Goal: Obtain resource: Obtain resource

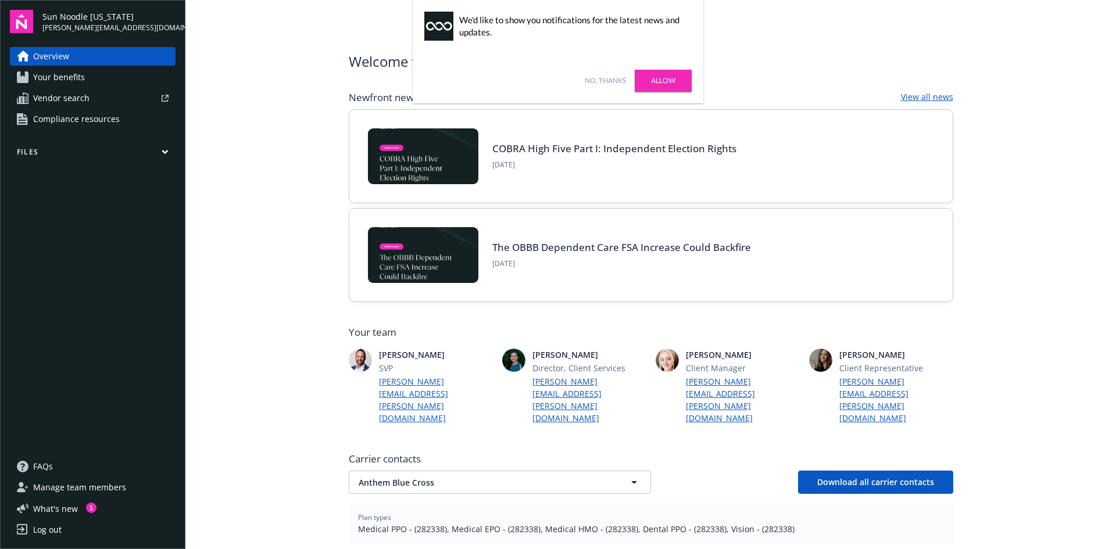
click at [667, 84] on link "Allow" at bounding box center [663, 81] width 57 height 22
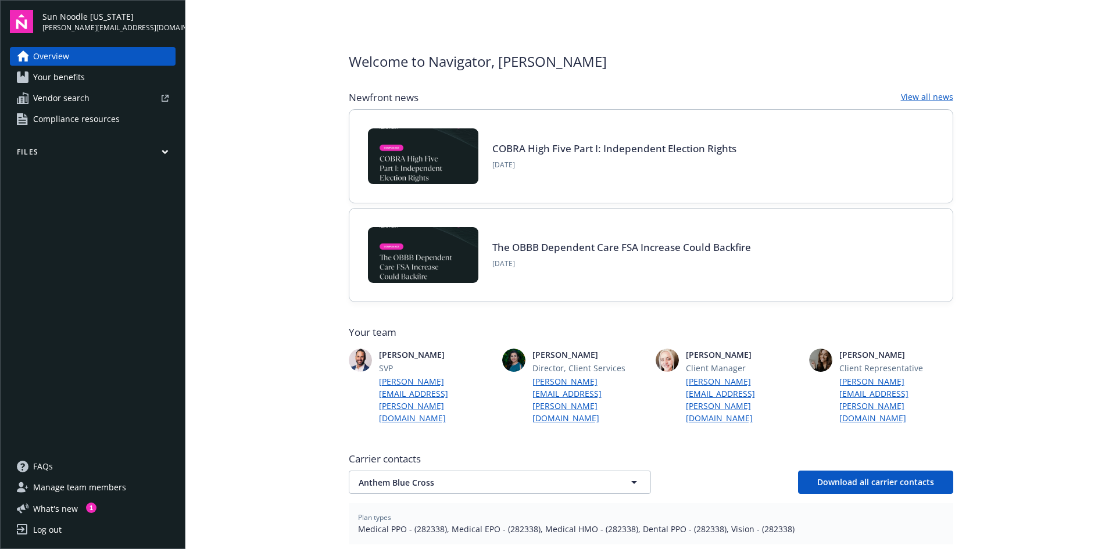
click at [640, 249] on link "The OBBB Dependent Care FSA Increase Could Backfire" at bounding box center [621, 247] width 259 height 13
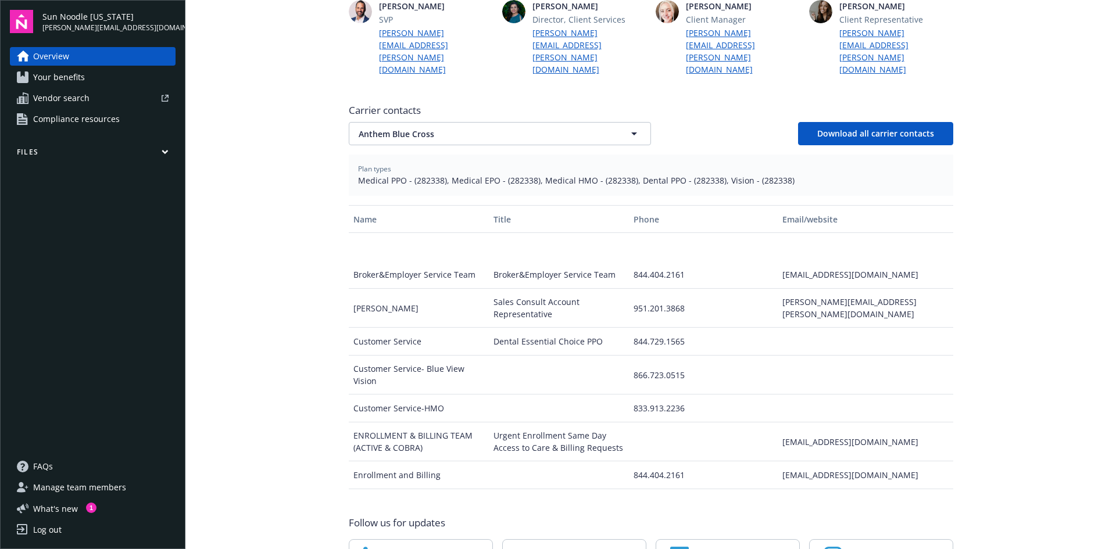
scroll to position [58, 0]
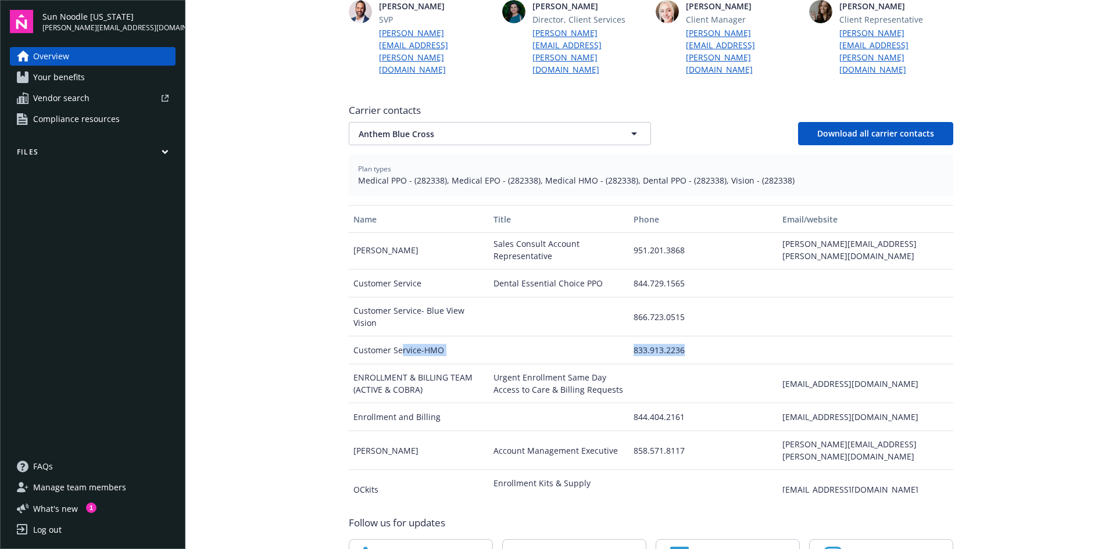
drag, startPoint x: 510, startPoint y: 328, endPoint x: 757, endPoint y: 327, distance: 246.5
click at [757, 337] on div "Customer Service-HMO 833.913.2236" at bounding box center [651, 351] width 605 height 28
click at [605, 365] on div "Urgent Enrollment Same Day Access to Care & Billing Requests" at bounding box center [559, 384] width 140 height 39
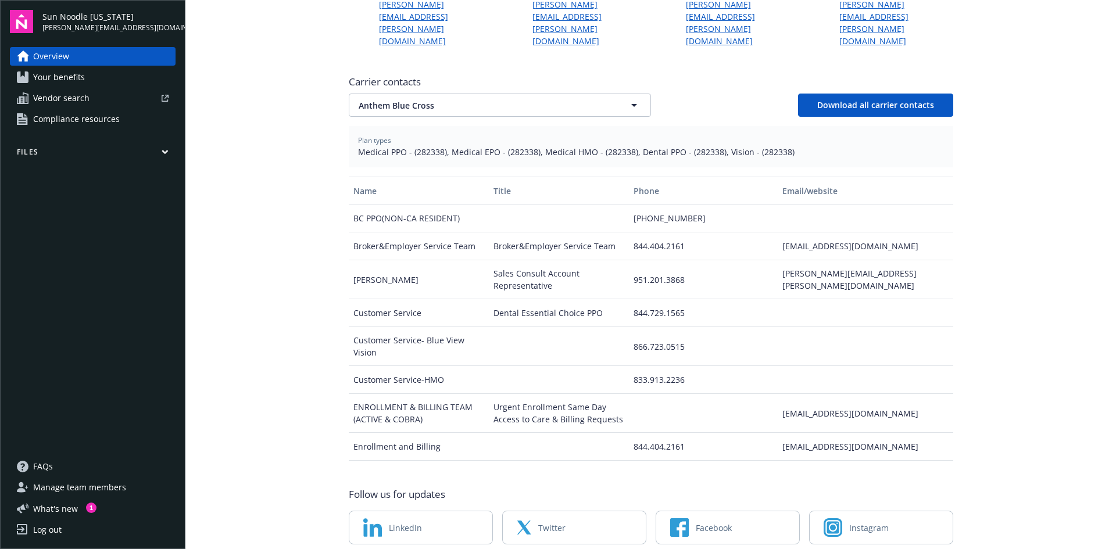
scroll to position [341, 0]
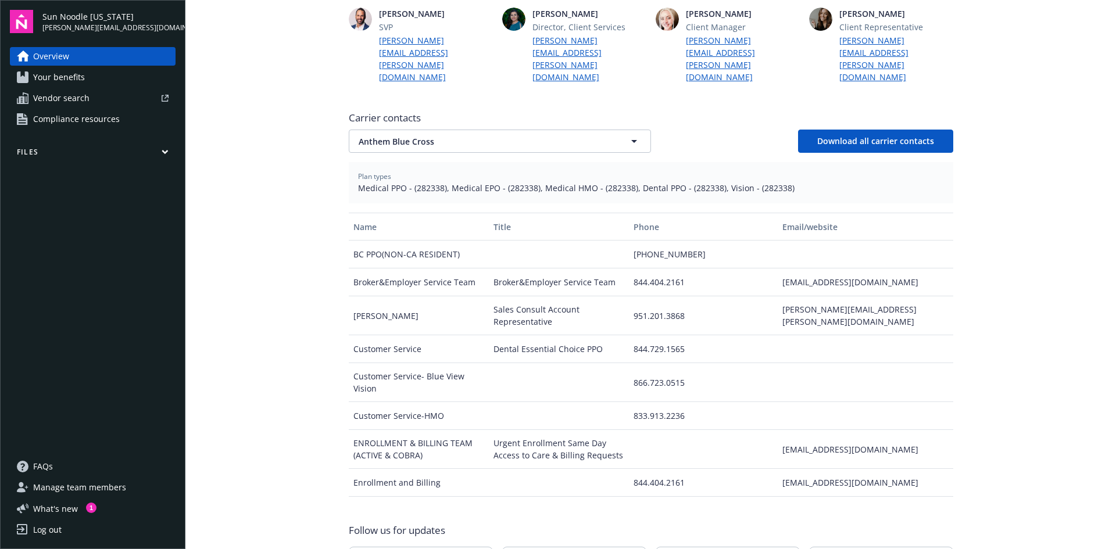
click at [80, 75] on span "Your benefits" at bounding box center [59, 77] width 52 height 19
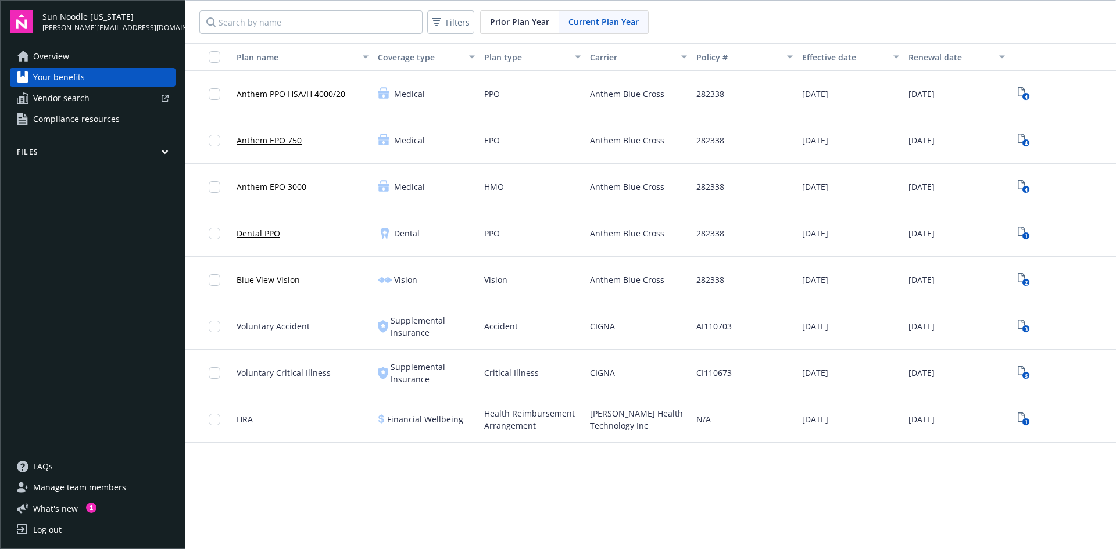
click at [378, 502] on div "Plan name Coverage type Plan type Carrier Policy # Effective date Renewal date …" at bounding box center [650, 297] width 931 height 508
click at [216, 62] on button "button" at bounding box center [208, 57] width 47 height 28
click at [213, 52] on input "checkbox" at bounding box center [215, 57] width 12 height 12
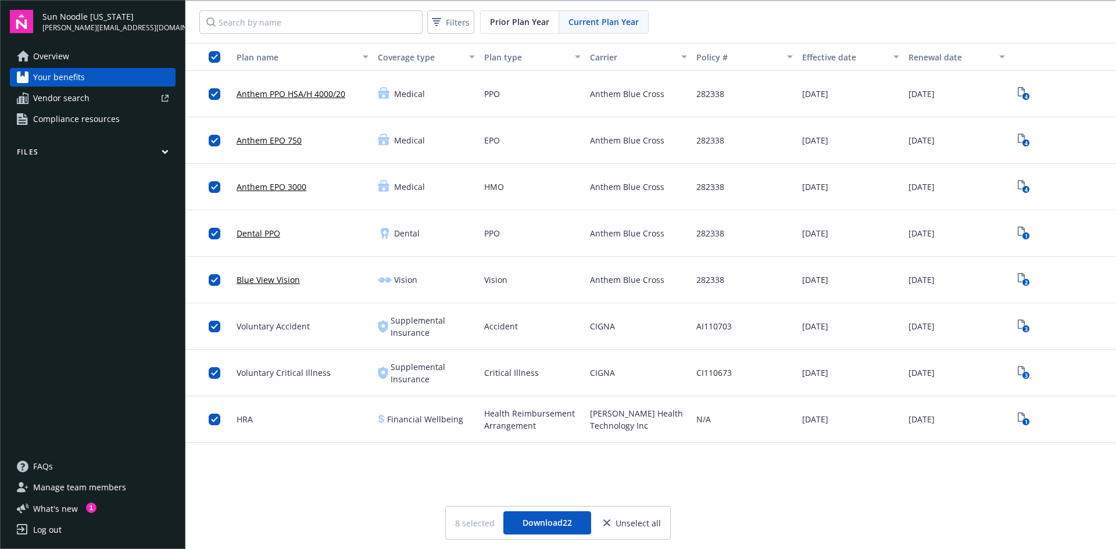
scroll to position [1, 0]
click at [798, 460] on div "Plan name Coverage type Plan type Carrier Policy # Effective date Renewal date …" at bounding box center [650, 296] width 931 height 508
click at [1018, 94] on icon "4" at bounding box center [1024, 93] width 12 height 13
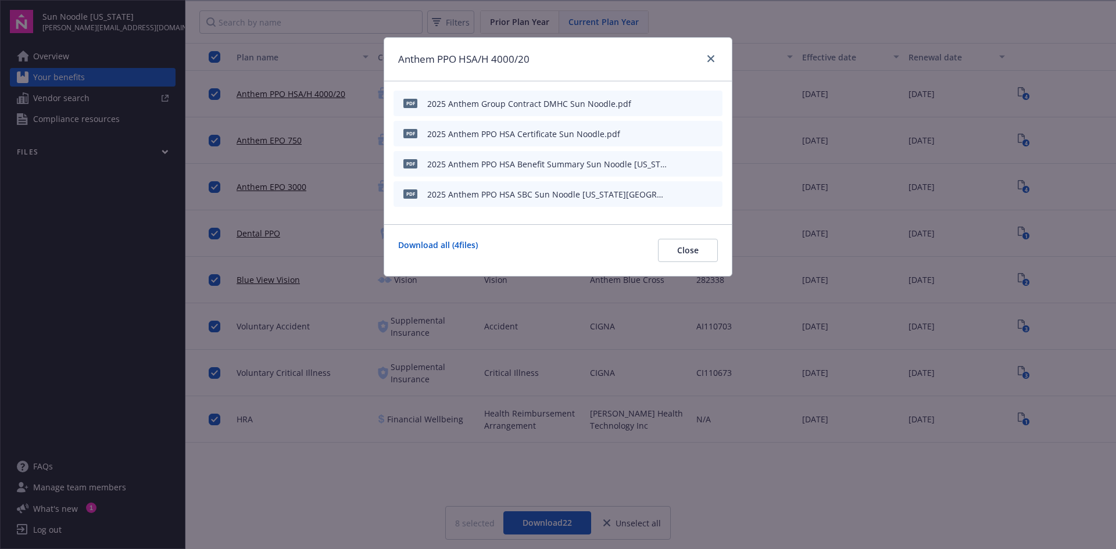
click at [702, 56] on div at bounding box center [708, 59] width 19 height 15
click at [712, 56] on icon "close" at bounding box center [711, 58] width 7 height 7
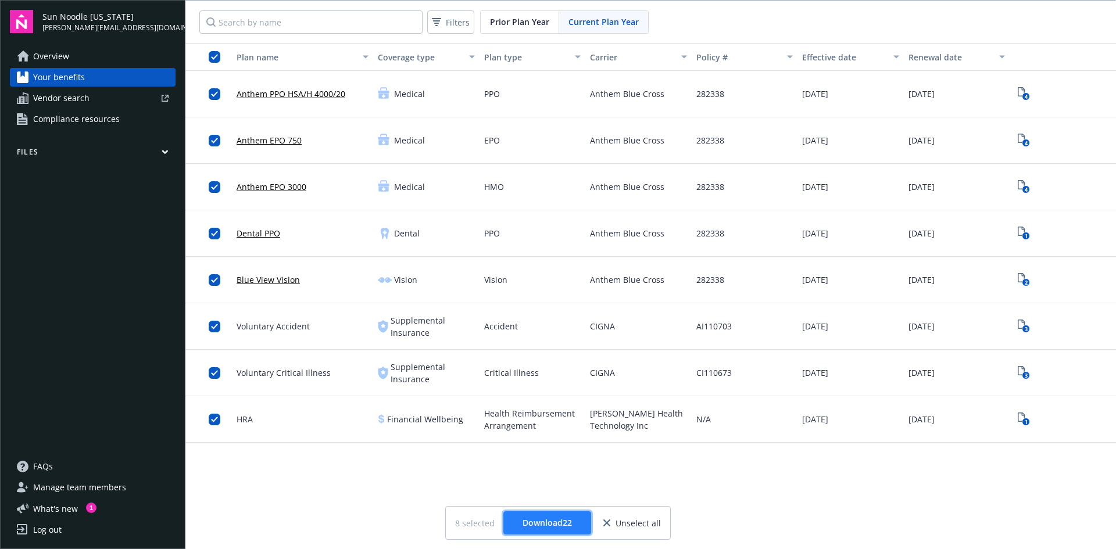
click at [544, 524] on span "Download 22" at bounding box center [547, 522] width 49 height 11
click at [42, 152] on button "Files" at bounding box center [93, 154] width 166 height 15
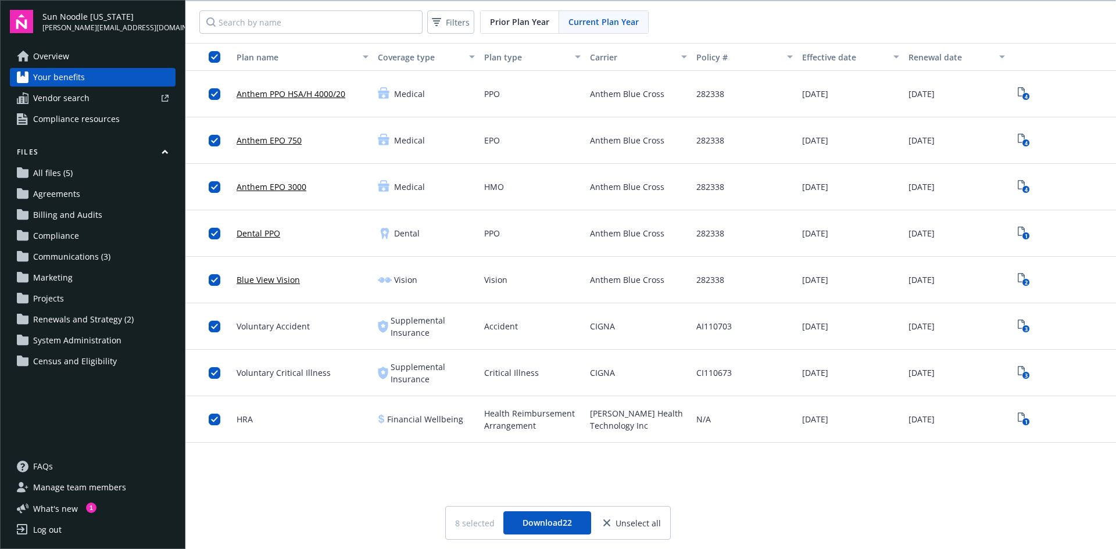
click at [923, 27] on div "Filters Prior Plan Year Current Plan Year" at bounding box center [650, 22] width 931 height 42
click at [538, 530] on button "Download 22" at bounding box center [548, 523] width 88 height 23
click at [60, 163] on div "Files All files (5) Agreements Billing and Audits Compliance Communications (3)…" at bounding box center [93, 259] width 166 height 224
click at [59, 172] on span "All files (5)" at bounding box center [53, 173] width 40 height 19
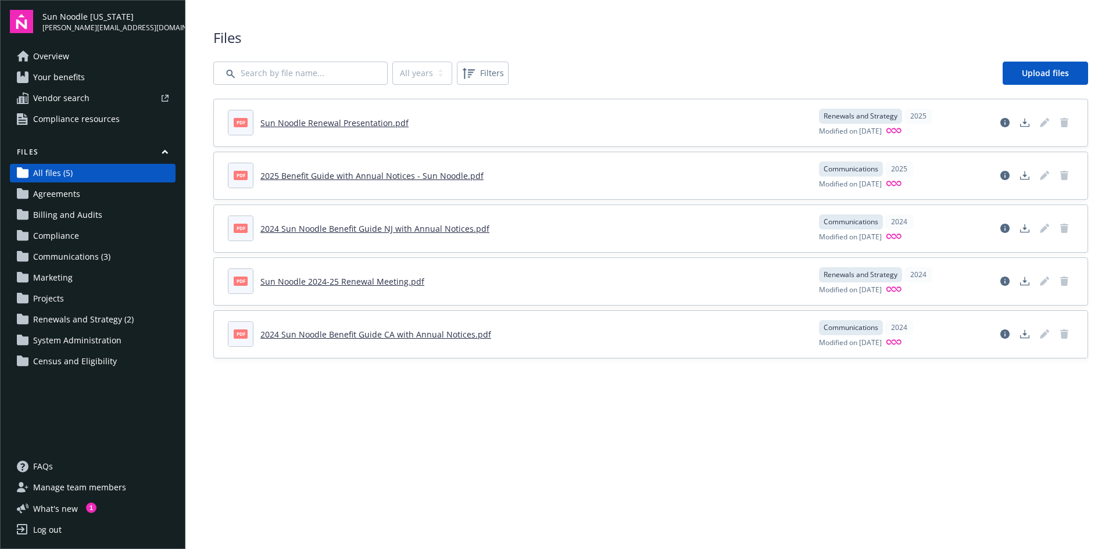
click at [356, 176] on link "2025 Benefit Guide with Annual Notices - Sun Noodle.pdf" at bounding box center [371, 175] width 223 height 11
click at [52, 210] on span "Billing and Audits" at bounding box center [67, 215] width 69 height 19
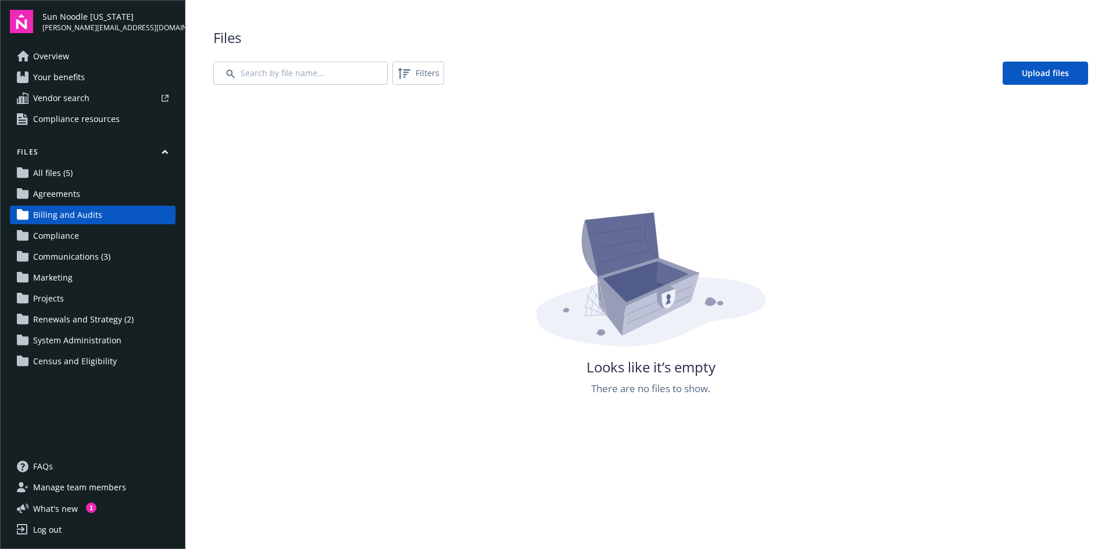
click at [111, 173] on link "All files (5)" at bounding box center [93, 173] width 166 height 19
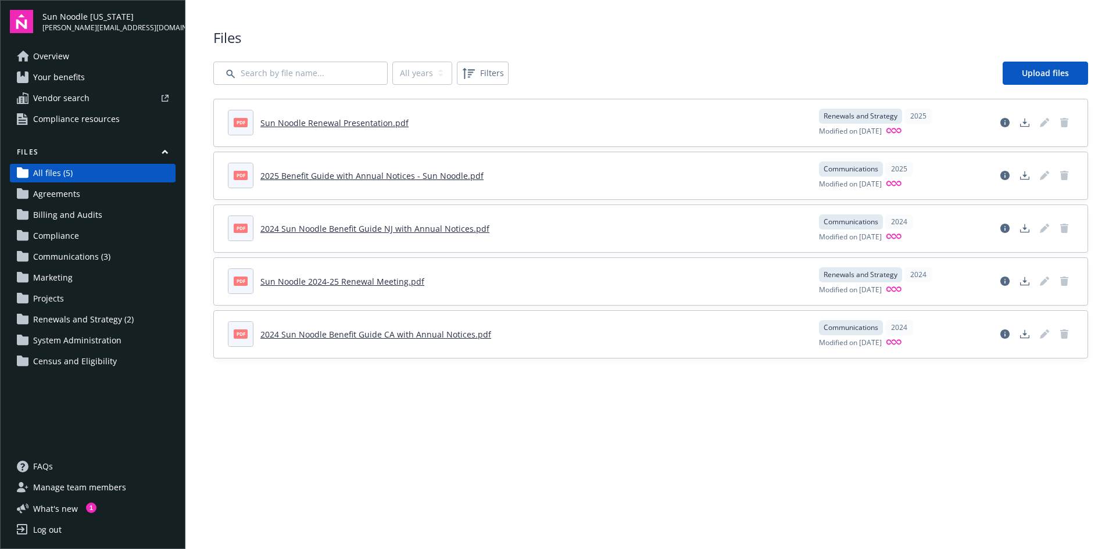
click at [87, 318] on span "Renewals and Strategy (2)" at bounding box center [83, 319] width 101 height 19
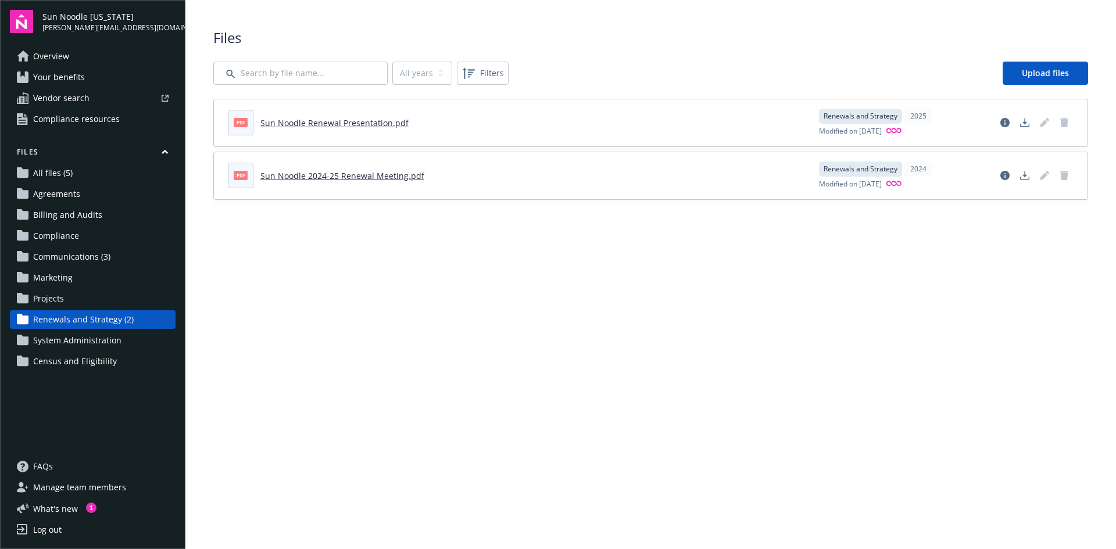
click at [356, 122] on link "Sun Noodle Renewal Presentation.pdf" at bounding box center [334, 122] width 148 height 11
click at [92, 320] on span "Renewals and Strategy (2)" at bounding box center [83, 319] width 101 height 19
click at [74, 192] on span "Agreements" at bounding box center [56, 194] width 47 height 19
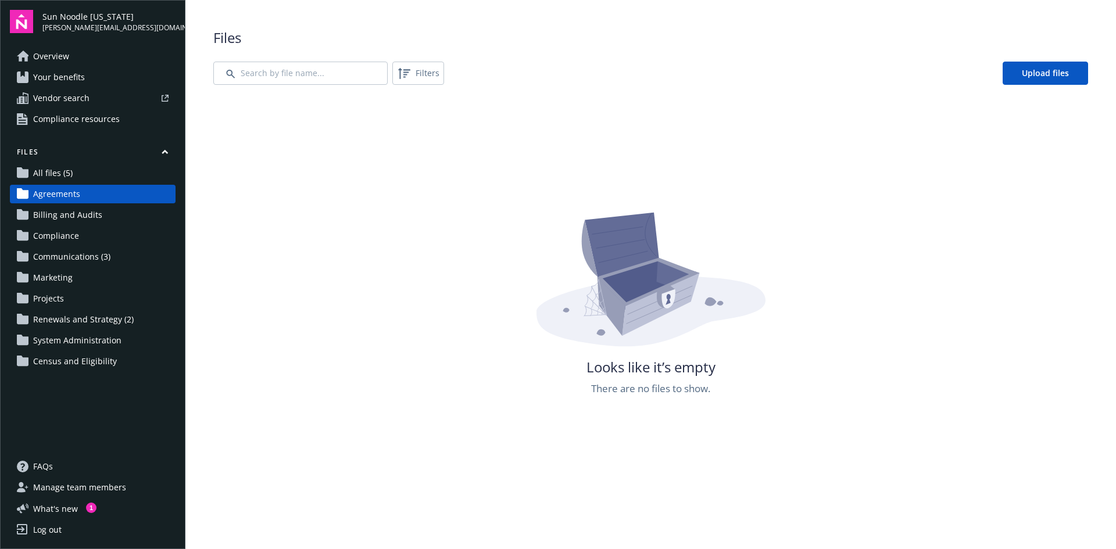
click at [46, 166] on span "All files (5)" at bounding box center [53, 173] width 40 height 19
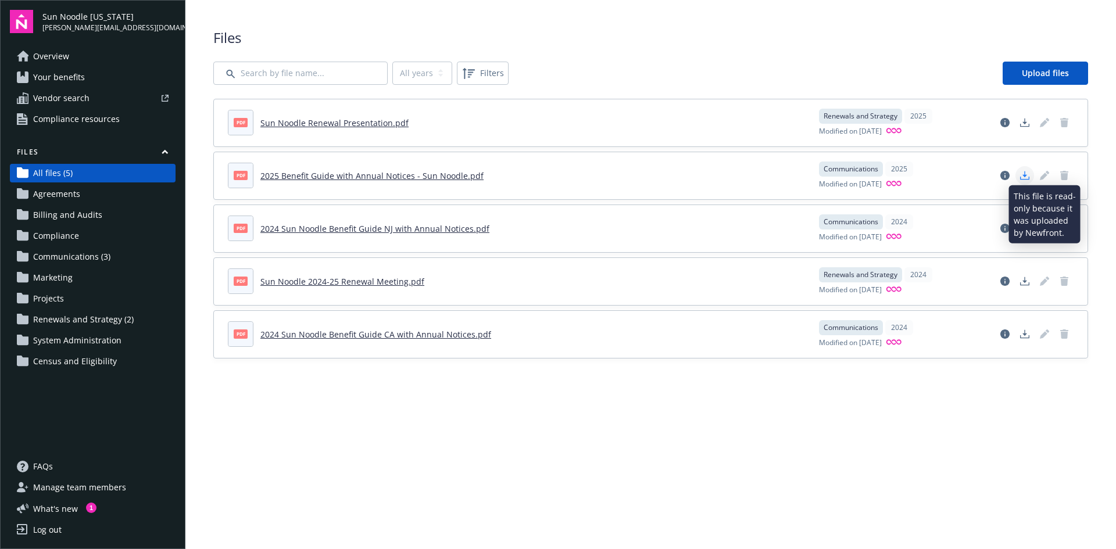
click at [1029, 175] on icon "Download document" at bounding box center [1024, 175] width 9 height 9
click at [1052, 401] on main "Upload progress Files All years 2025 2024 Filters Upload files pdf Sun Noodle R…" at bounding box center [650, 274] width 931 height 549
click at [75, 115] on span "Compliance resources" at bounding box center [76, 119] width 87 height 19
